Goal: Navigation & Orientation: Find specific page/section

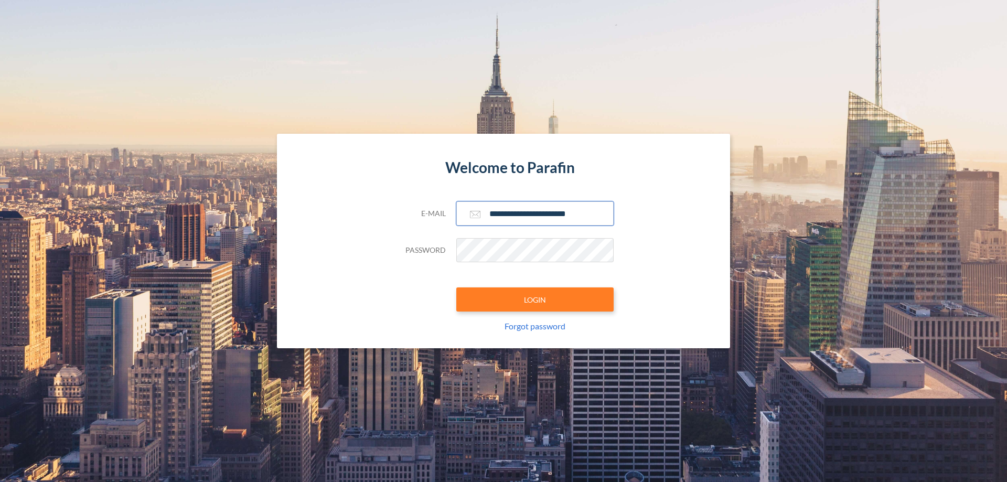
type input "**********"
click at [535, 299] on button "LOGIN" at bounding box center [534, 299] width 157 height 24
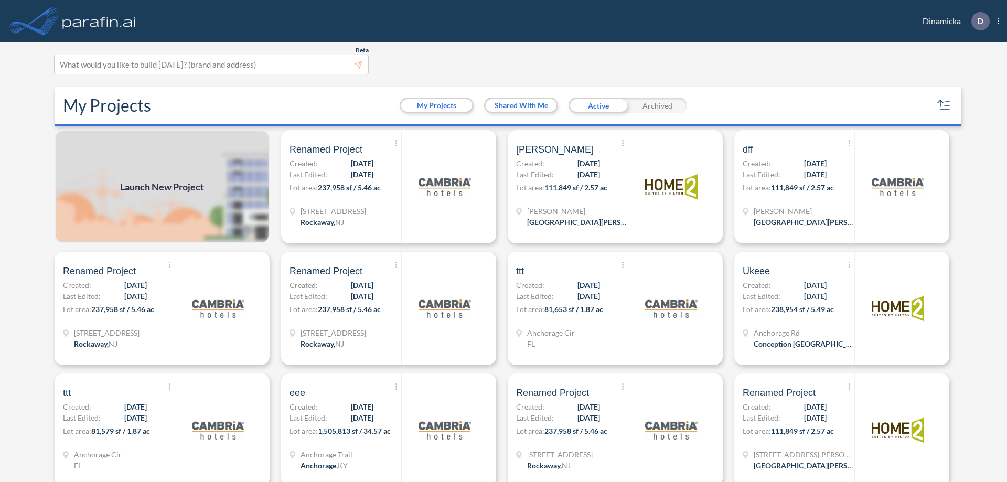
scroll to position [3, 0]
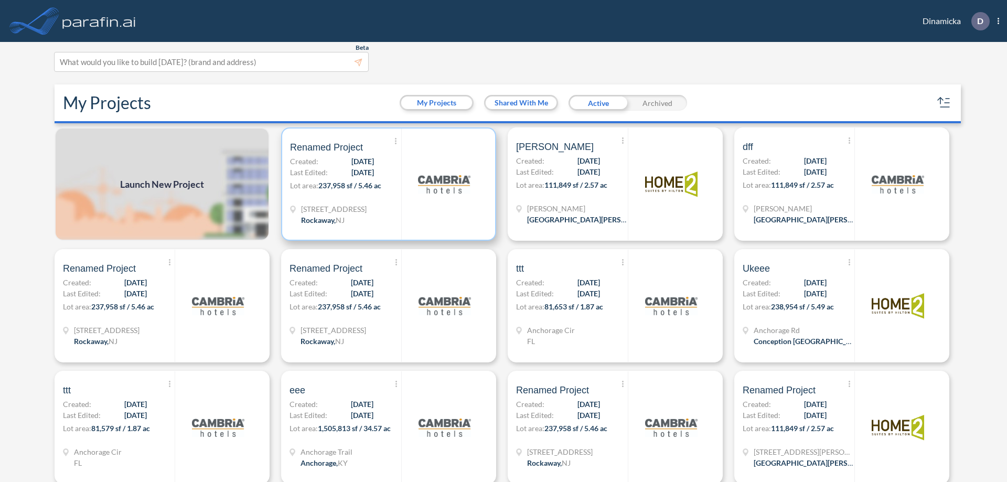
click at [386, 184] on p "Lot area: 237,958 sf / 5.46 ac" at bounding box center [345, 187] width 111 height 15
